Goal: Transaction & Acquisition: Purchase product/service

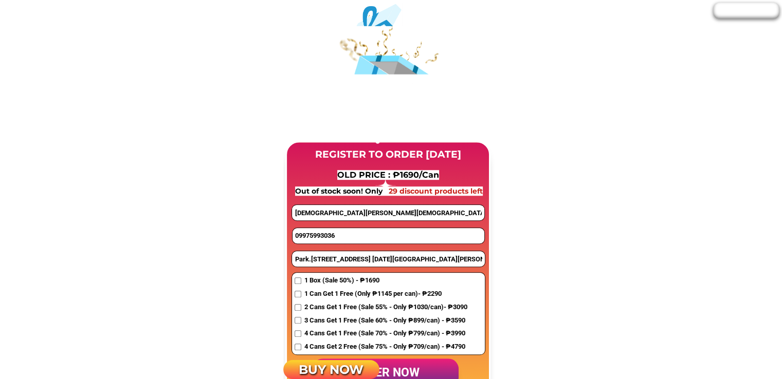
scroll to position [771, 0]
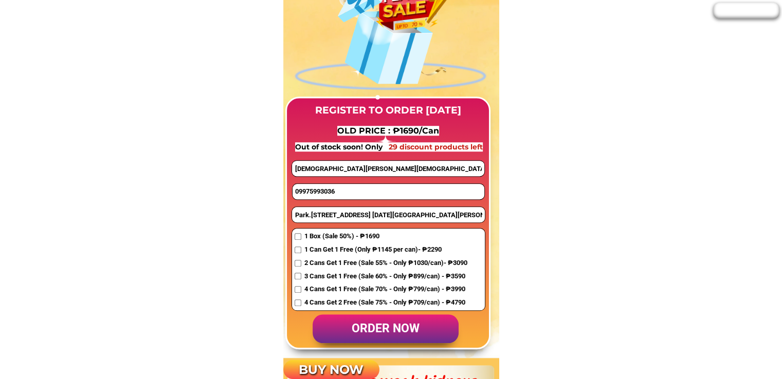
click at [339, 189] on input "09975993036" at bounding box center [388, 191] width 192 height 15
paste input "461761814"
type input "09461761814"
click at [320, 254] on span "1 Can Get 1 Free (Only ₱1145 per can)- ₱2290" at bounding box center [385, 250] width 163 height 11
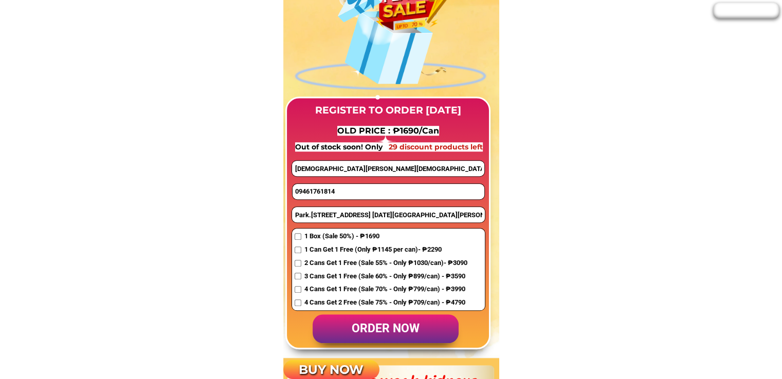
checkbox input "true"
click at [337, 171] on input "[DEMOGRAPHIC_DATA][PERSON_NAME][DEMOGRAPHIC_DATA]" at bounding box center [388, 168] width 192 height 15
paste input "[PERSON_NAME]"
type input "[PERSON_NAME]"
click at [314, 215] on input "Park.[STREET_ADDRESS] [DATE][GEOGRAPHIC_DATA][PERSON_NAME] CTY" at bounding box center [388, 214] width 193 height 15
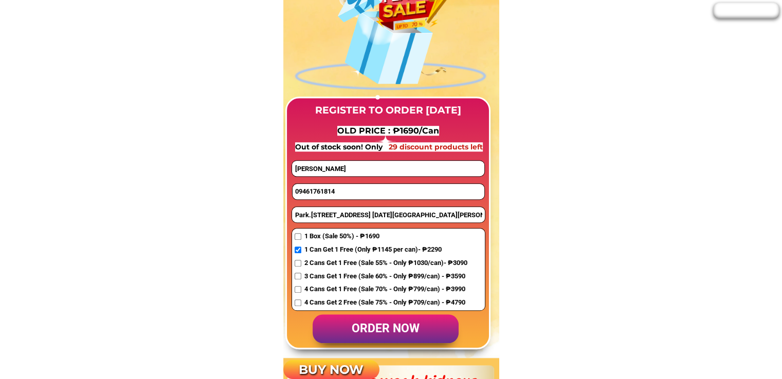
paste input "cang bagsa [PERSON_NAME] síquejor purok3"
type input "cang bagsa [PERSON_NAME] síquejor purok3"
click at [369, 327] on p "order now" at bounding box center [385, 328] width 146 height 29
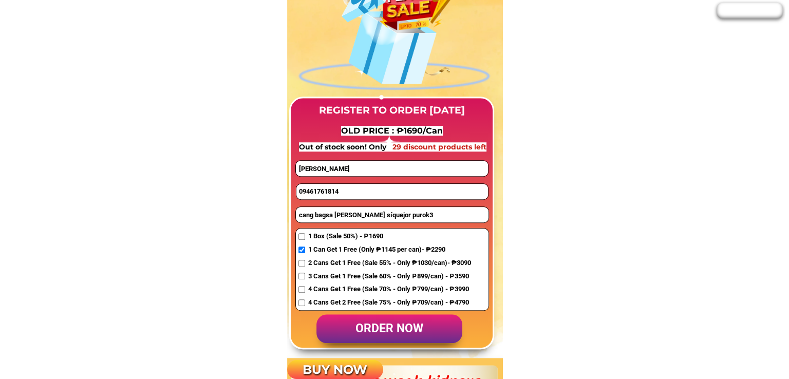
scroll to position [0, 0]
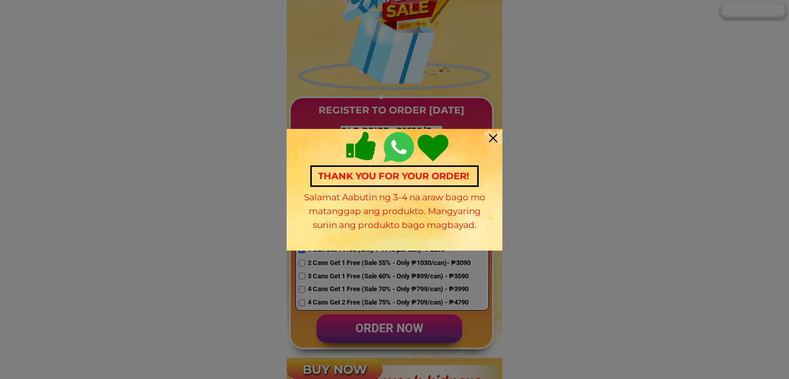
click at [496, 137] on div at bounding box center [493, 138] width 8 height 8
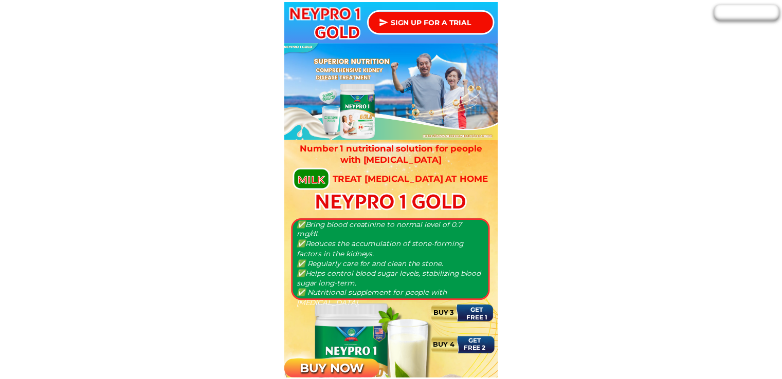
scroll to position [771, 0]
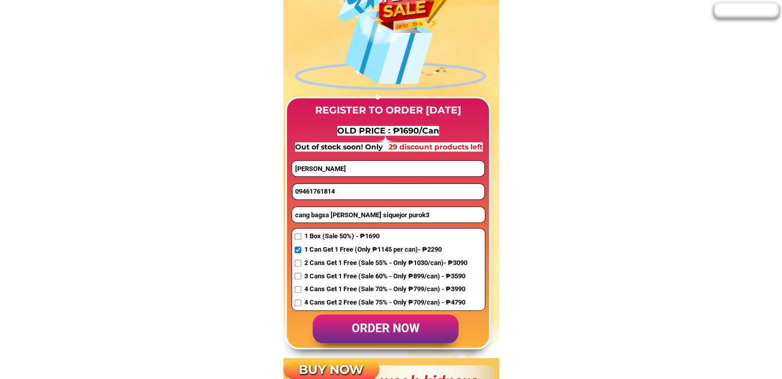
click at [350, 189] on input "09461761814" at bounding box center [388, 191] width 192 height 15
paste input "09562576376"
type input "09562576376"
click at [314, 218] on input "cang bagsa [PERSON_NAME] síquejor purok3" at bounding box center [388, 214] width 193 height 15
paste input "457 Sitio Kamalig, [GEOGRAPHIC_DATA], [GEOGRAPHIC_DATA], [GEOGRAPHIC_DATA]"
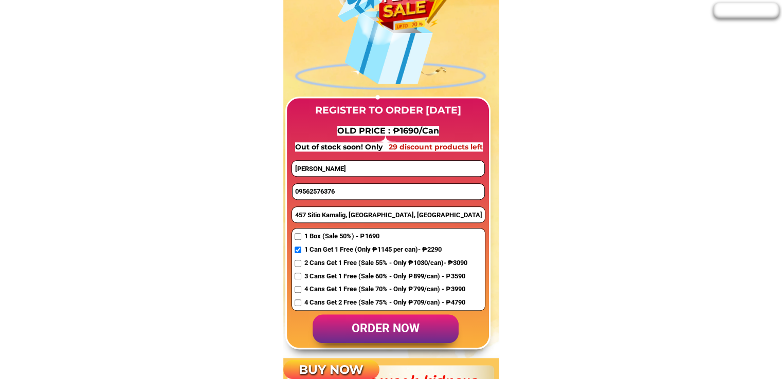
type input "457 Sitio Kamalig, [GEOGRAPHIC_DATA], [GEOGRAPHIC_DATA], [GEOGRAPHIC_DATA]"
click at [347, 165] on input "[PERSON_NAME]" at bounding box center [388, 168] width 192 height 15
paste input "[PERSON_NAME]"
type input "[PERSON_NAME]"
click at [301, 264] on input "checkbox" at bounding box center [297, 263] width 7 height 7
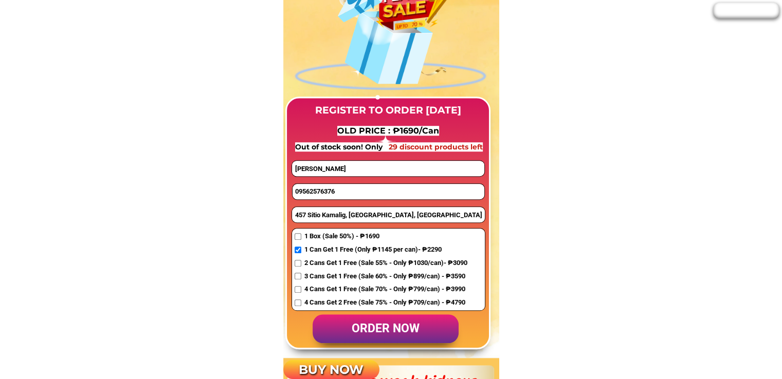
checkbox input "true"
click at [356, 331] on p "order now" at bounding box center [385, 328] width 146 height 29
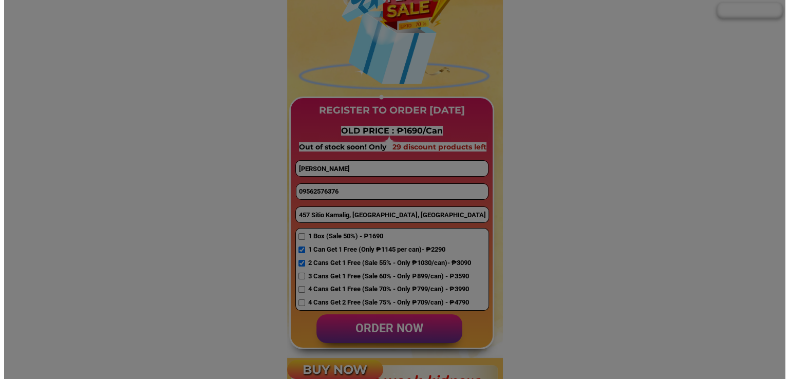
scroll to position [0, 0]
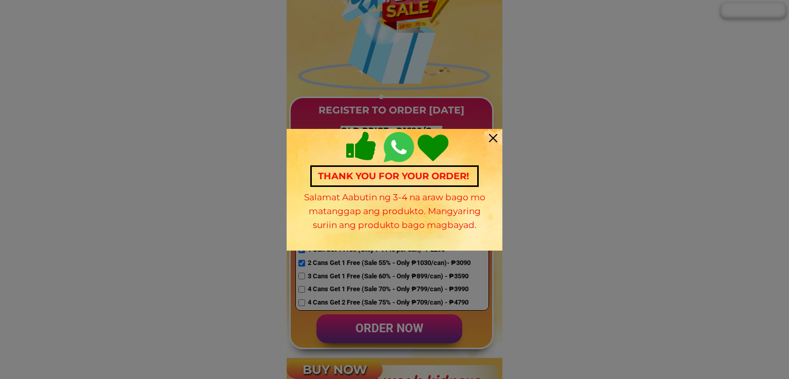
click at [495, 142] on div "Thank you for your order! Salamat Aabutin ng 3-4 na araw bago mo matanggap ang …" at bounding box center [395, 190] width 216 height 122
click at [492, 138] on div at bounding box center [493, 138] width 8 height 8
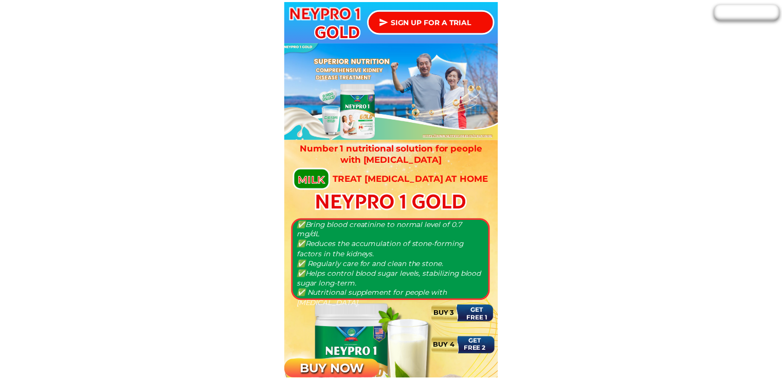
scroll to position [771, 0]
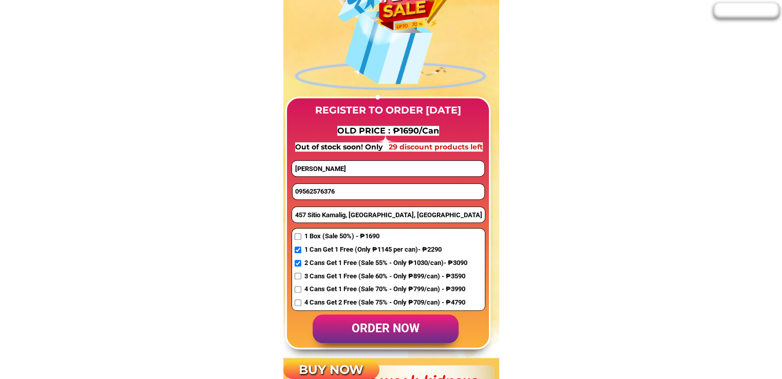
click at [344, 188] on input "09562576376" at bounding box center [388, 191] width 192 height 15
paste input "09175359511"
type input "09175359511"
click at [305, 235] on span "1 Box (Sale 50%) - ₱1690" at bounding box center [385, 236] width 163 height 11
checkbox input "true"
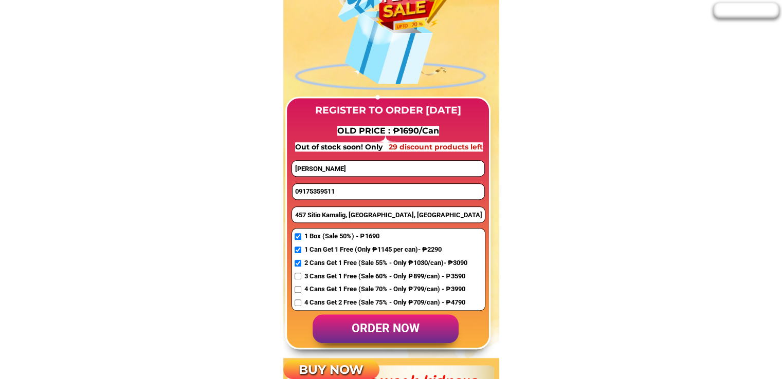
click at [346, 218] on input "457 Sitio Kamalig, [GEOGRAPHIC_DATA], [GEOGRAPHIC_DATA], [GEOGRAPHIC_DATA]" at bounding box center [388, 214] width 193 height 15
paste input "7 hornbill [GEOGRAPHIC_DATA] subd [GEOGRAPHIC_DATA]"
type input "7 hornbill [GEOGRAPHIC_DATA] subd [GEOGRAPHIC_DATA]"
click at [351, 166] on input "[PERSON_NAME]" at bounding box center [388, 168] width 192 height 15
paste input "[PERSON_NAME] so"
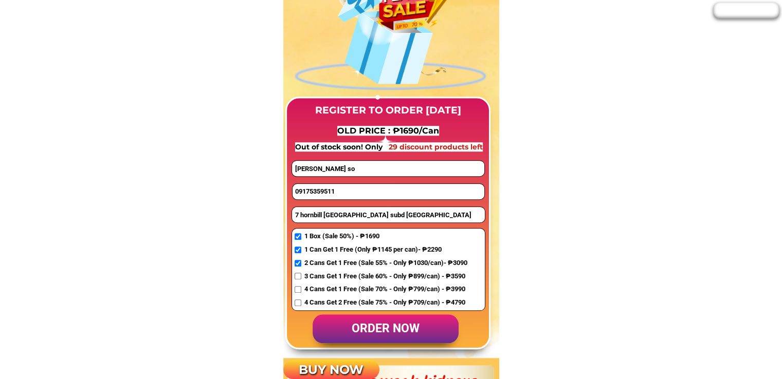
type input "[PERSON_NAME] so"
click at [379, 326] on p "order now" at bounding box center [385, 328] width 146 height 29
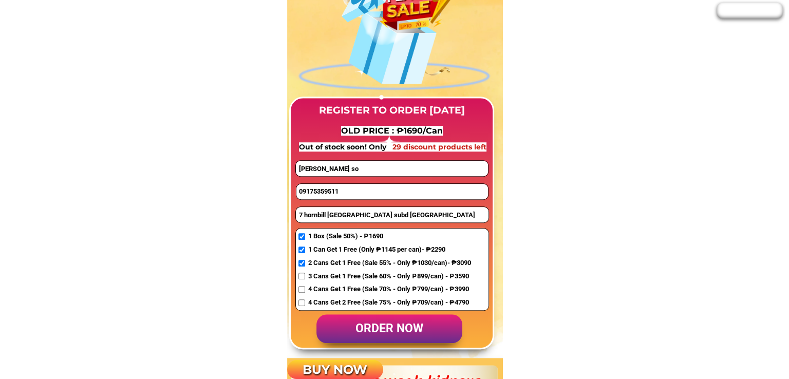
scroll to position [0, 0]
